Goal: Task Accomplishment & Management: Manage account settings

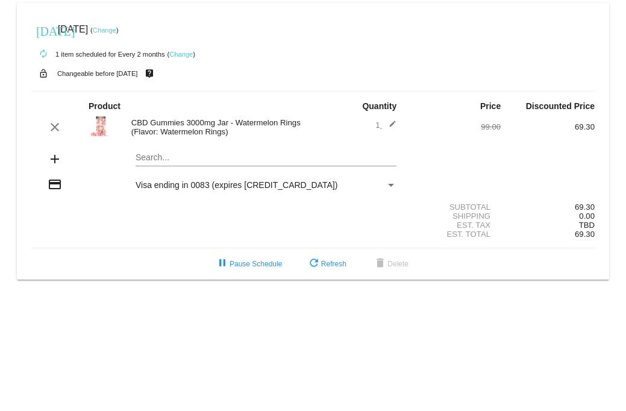
click at [161, 185] on span "Visa ending in 0083 (expires [CREDIT_CARD_DATA])" at bounding box center [237, 185] width 202 height 10
click at [393, 186] on div "Payment Method" at bounding box center [391, 185] width 6 height 3
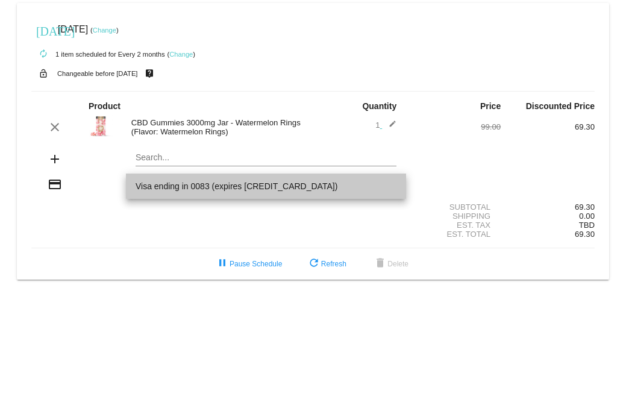
click at [346, 191] on span "Visa ending in 0083 (expires [CREDIT_CARD_DATA])" at bounding box center [266, 186] width 261 height 25
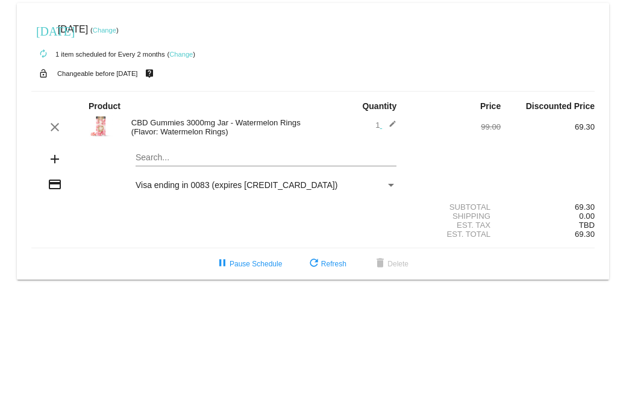
click at [388, 183] on div "Payment Method" at bounding box center [391, 185] width 11 height 10
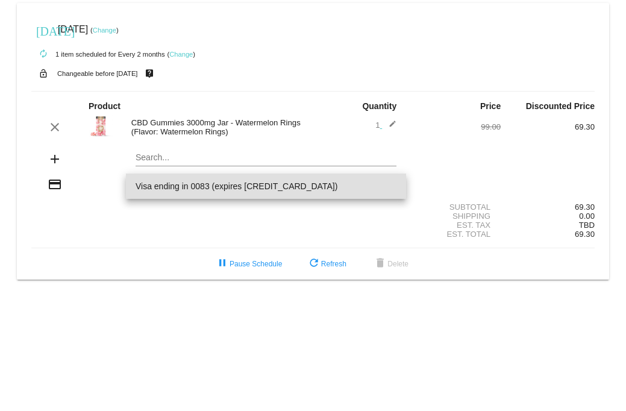
click at [329, 267] on div at bounding box center [313, 205] width 626 height 411
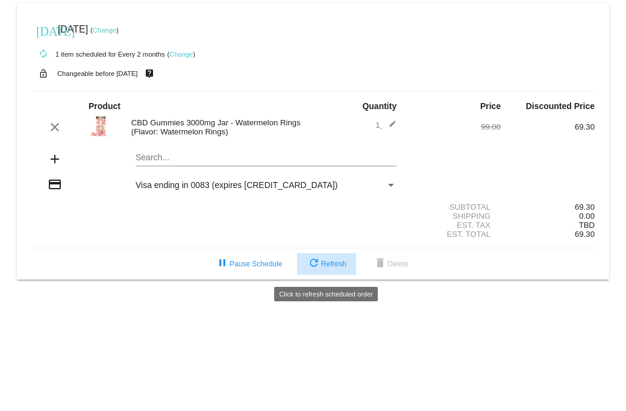
click at [319, 270] on mat-icon "refresh" at bounding box center [314, 264] width 14 height 14
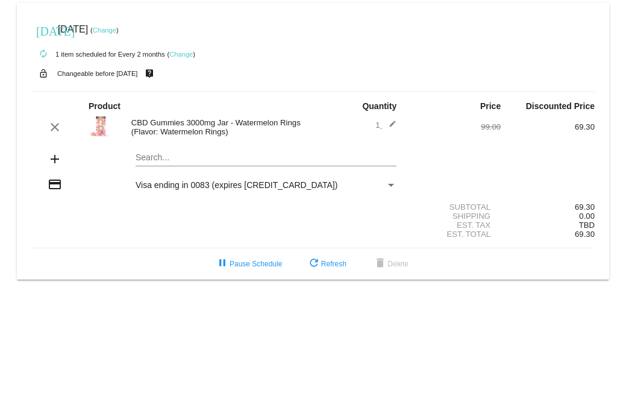
click at [236, 187] on span "Visa ending in 0083 (expires [CREDIT_CARD_DATA])" at bounding box center [237, 185] width 202 height 10
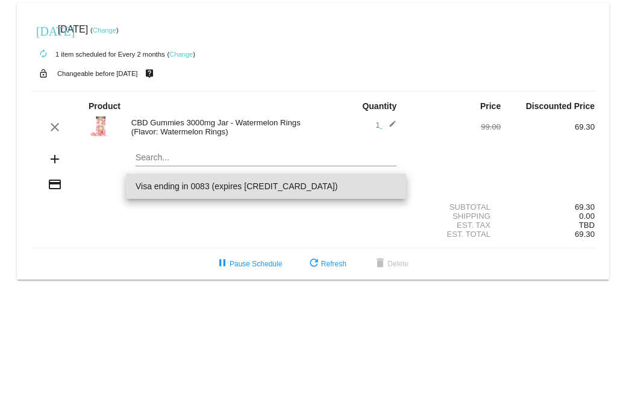
click at [236, 187] on span "Visa ending in 0083 (expires 09/29)" at bounding box center [266, 186] width 261 height 25
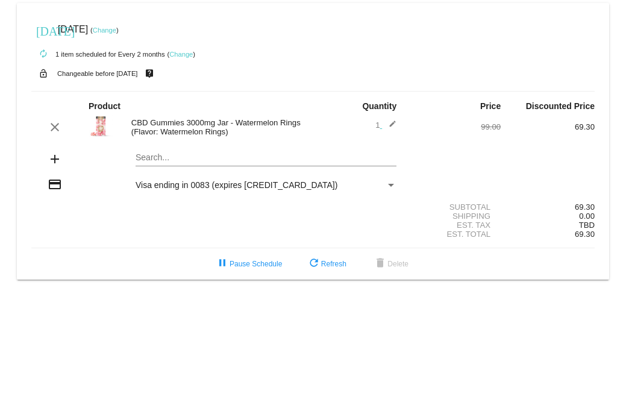
click at [52, 184] on mat-icon "credit_card" at bounding box center [55, 184] width 14 height 14
click at [55, 161] on mat-icon "add" at bounding box center [55, 159] width 14 height 14
click at [257, 188] on span "Visa ending in 0083 (expires 09/29)" at bounding box center [237, 185] width 202 height 10
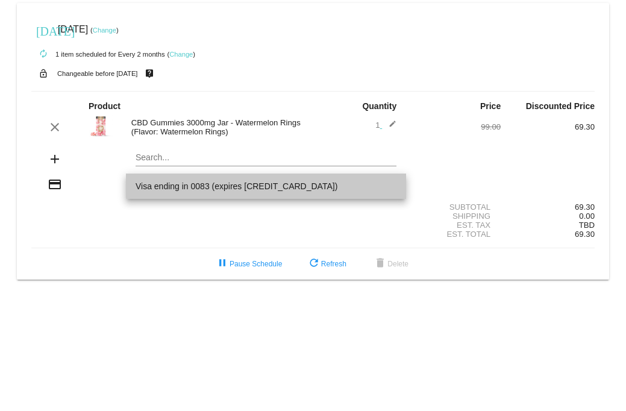
click at [282, 183] on span "Visa ending in 0083 (expires 09/29)" at bounding box center [266, 186] width 261 height 25
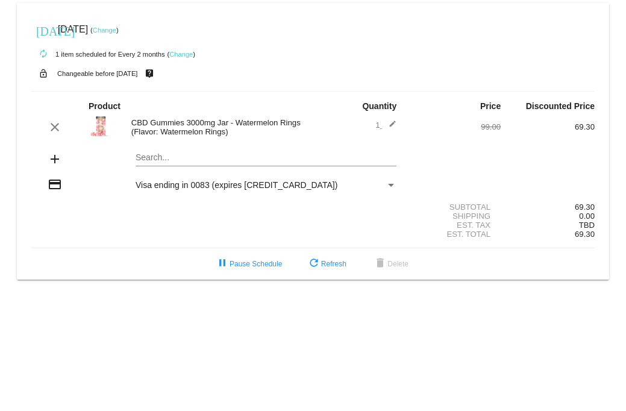
click at [116, 31] on link "Change" at bounding box center [105, 30] width 24 height 7
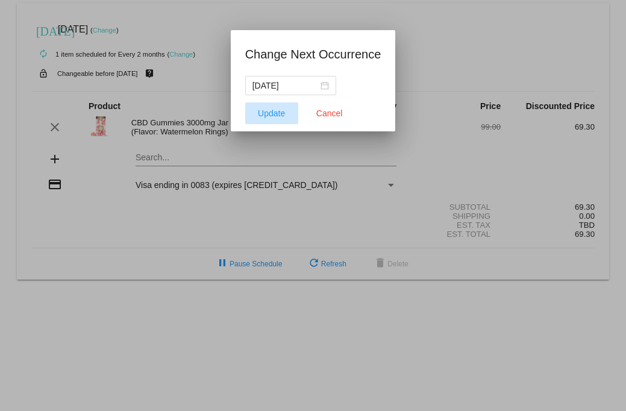
click at [276, 110] on span "Update" at bounding box center [271, 114] width 27 height 10
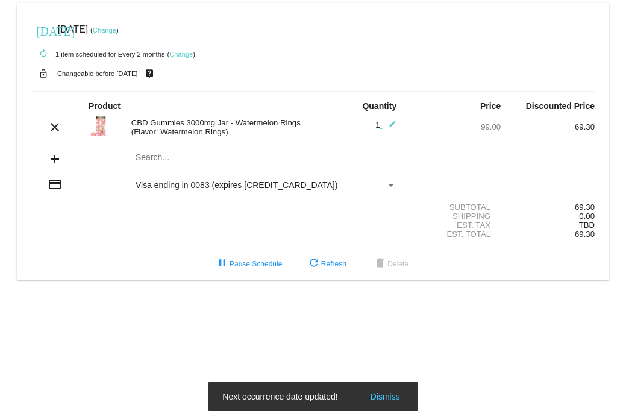
click at [213, 186] on span "Visa ending in 0083 (expires 09/29)" at bounding box center [237, 185] width 202 height 10
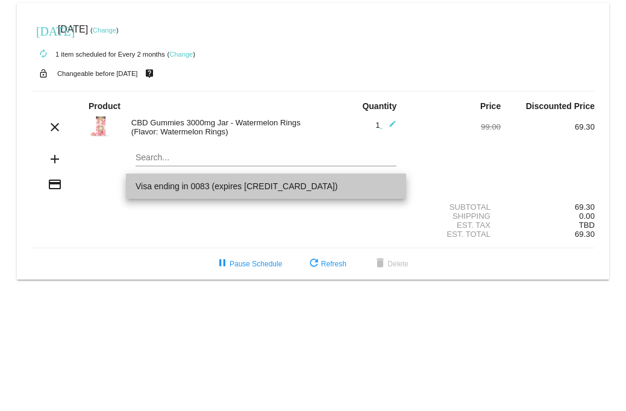
click at [213, 186] on span "Visa ending in 0083 (expires 09/29)" at bounding box center [266, 186] width 261 height 25
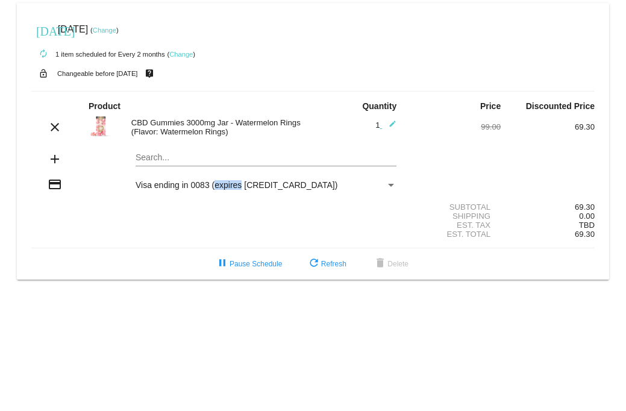
click at [213, 186] on span "Visa ending in 0083 (expires 09/29)" at bounding box center [237, 185] width 202 height 10
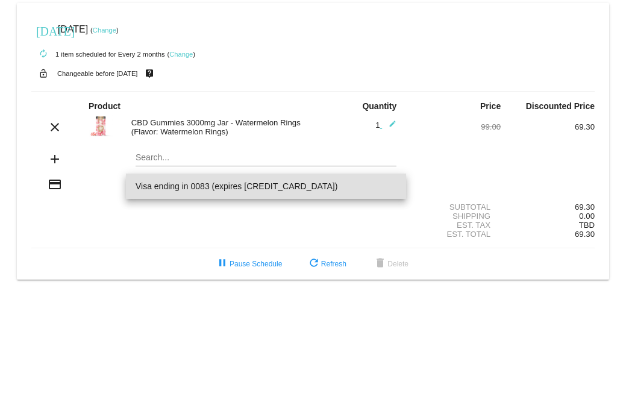
click at [52, 181] on div at bounding box center [313, 205] width 626 height 411
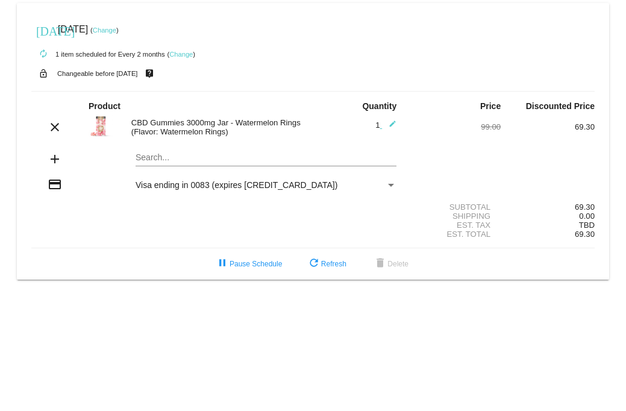
click at [57, 186] on mat-icon "credit_card" at bounding box center [55, 184] width 14 height 14
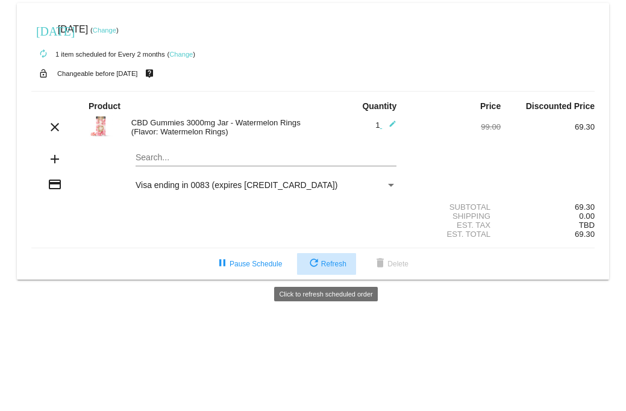
click at [329, 268] on span "refresh Refresh" at bounding box center [327, 264] width 40 height 8
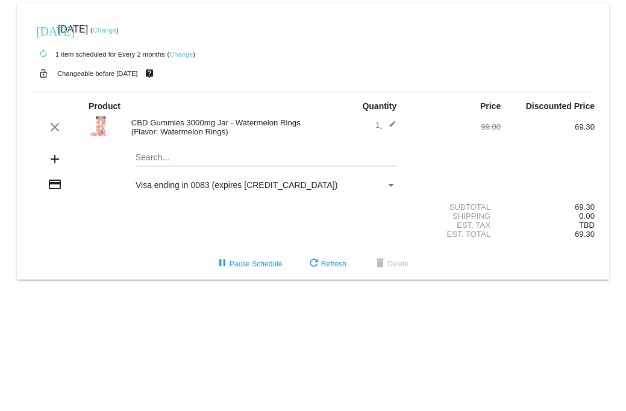
click at [183, 52] on link "Change" at bounding box center [181, 54] width 24 height 7
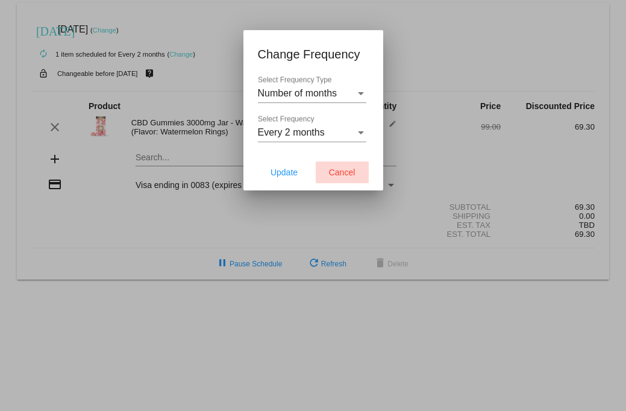
click at [341, 171] on span "Cancel" at bounding box center [342, 173] width 27 height 10
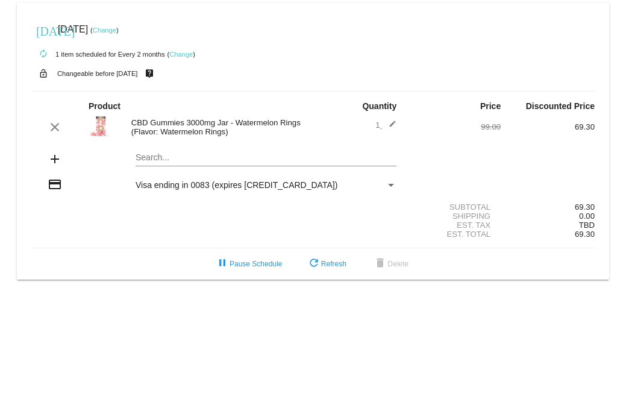
click at [56, 185] on mat-icon "credit_card" at bounding box center [55, 184] width 14 height 14
click at [205, 179] on div "credit_card Visa ending in 0083 (expires 09/29)" at bounding box center [313, 185] width 564 height 16
click at [241, 185] on span "Visa ending in 0083 (expires 09/29)" at bounding box center [237, 185] width 202 height 10
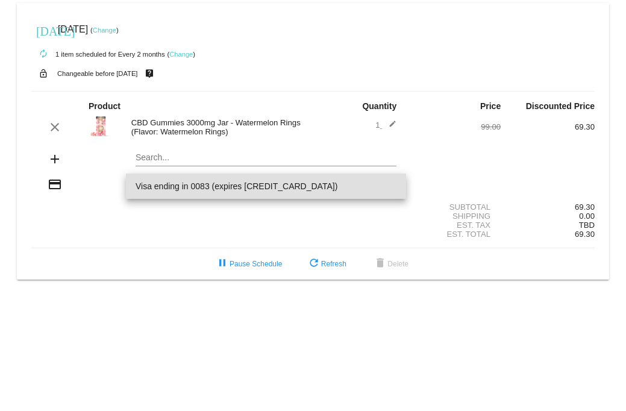
click at [375, 183] on span "Visa ending in 0083 (expires 09/29)" at bounding box center [266, 186] width 261 height 25
